Goal: Check status: Check status

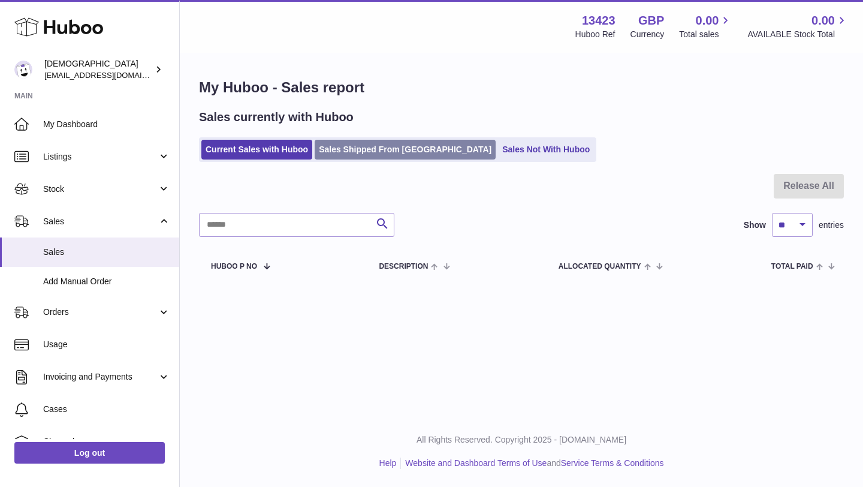
click at [355, 149] on link "Sales Shipped From [GEOGRAPHIC_DATA]" at bounding box center [405, 150] width 181 height 20
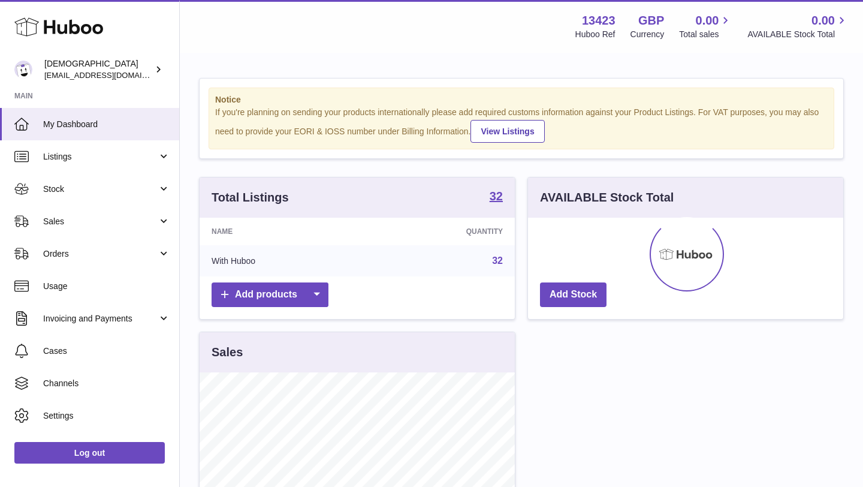
scroll to position [187, 315]
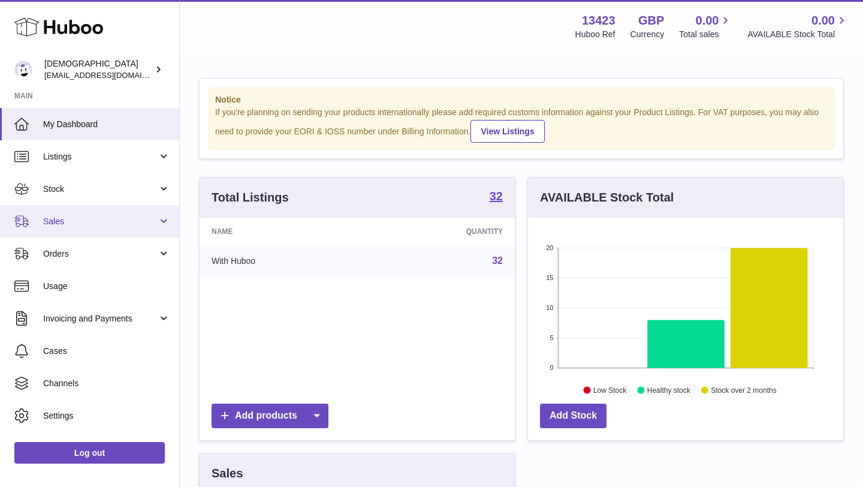
click at [75, 228] on link "Sales" at bounding box center [89, 221] width 179 height 32
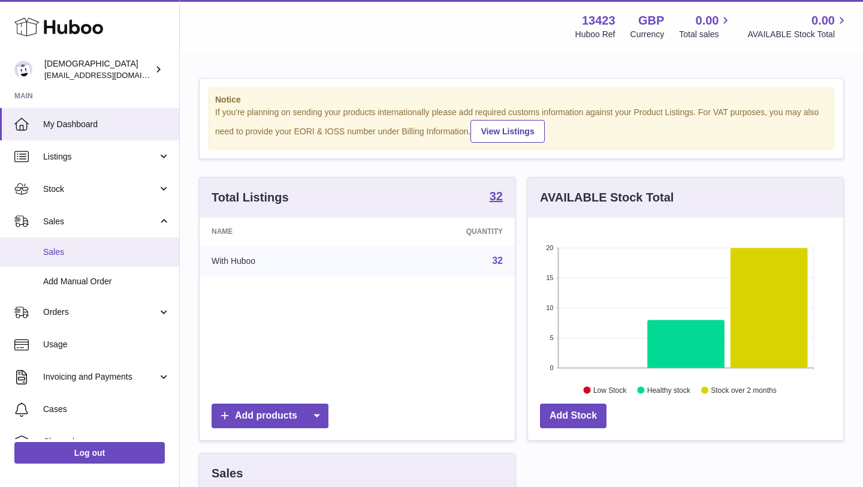
click at [74, 248] on span "Sales" at bounding box center [106, 251] width 127 height 11
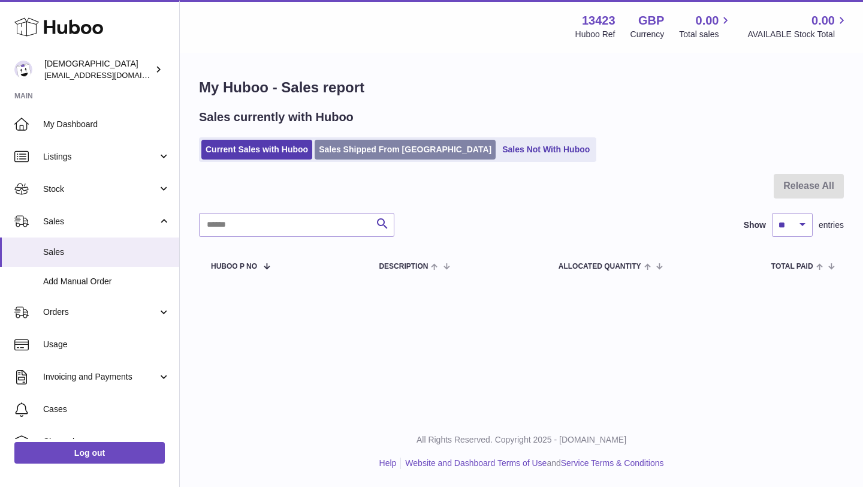
click at [362, 143] on link "Sales Shipped From [GEOGRAPHIC_DATA]" at bounding box center [405, 150] width 181 height 20
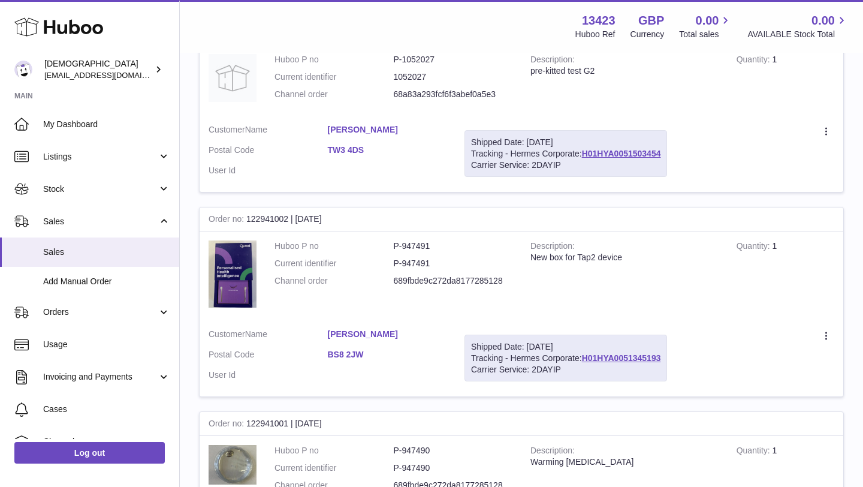
scroll to position [254, 0]
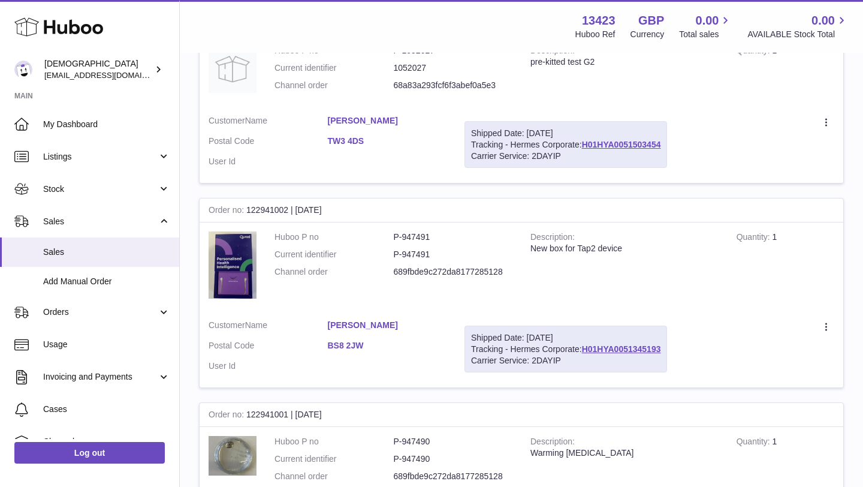
click at [359, 118] on link "Ivan Virgili" at bounding box center [387, 120] width 119 height 11
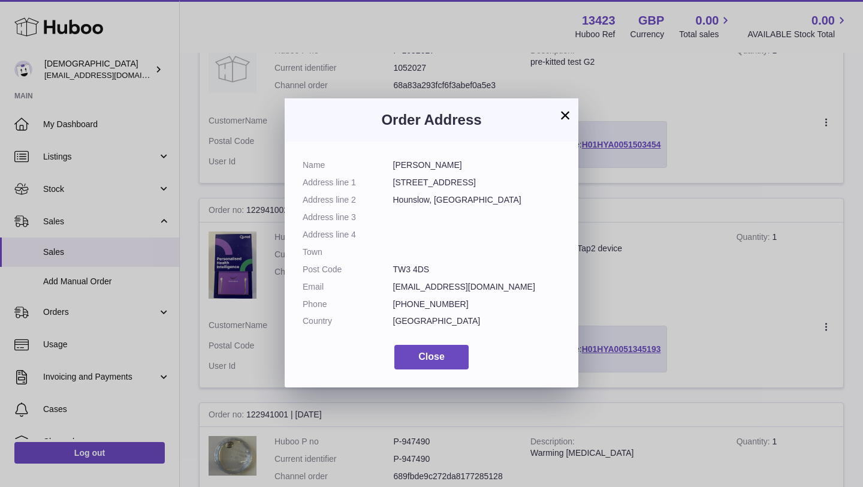
click at [565, 113] on button "×" at bounding box center [565, 115] width 14 height 14
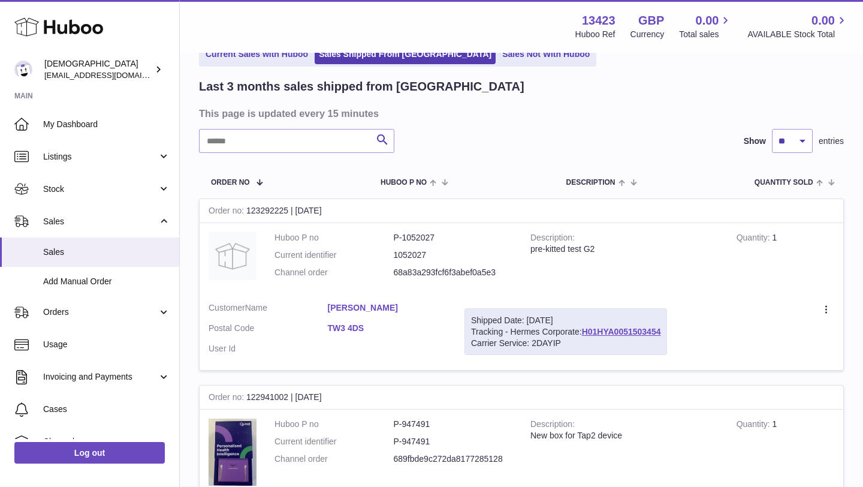
scroll to position [65, 0]
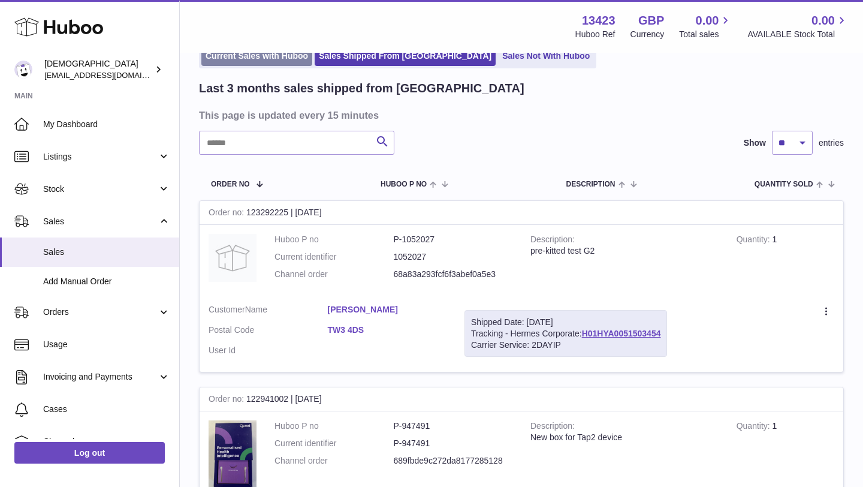
click at [246, 62] on link "Current Sales with Huboo" at bounding box center [256, 56] width 111 height 20
